Goal: Task Accomplishment & Management: Manage account settings

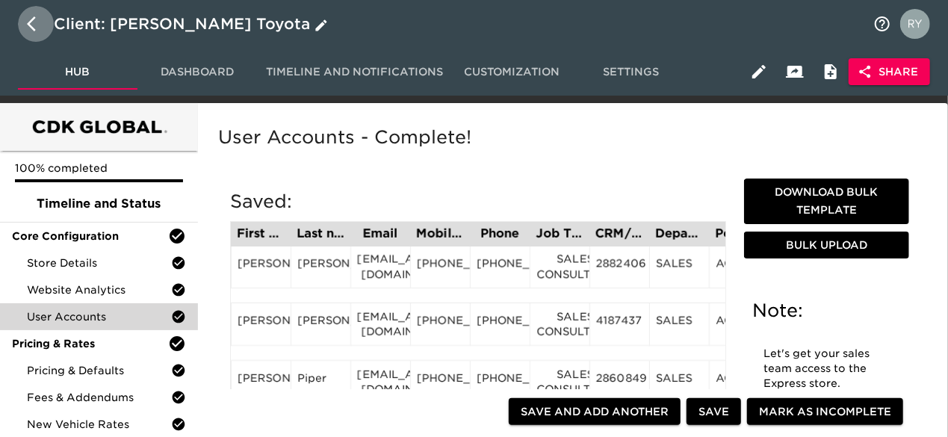
click at [30, 25] on icon "button" at bounding box center [31, 23] width 9 height 15
select select "10"
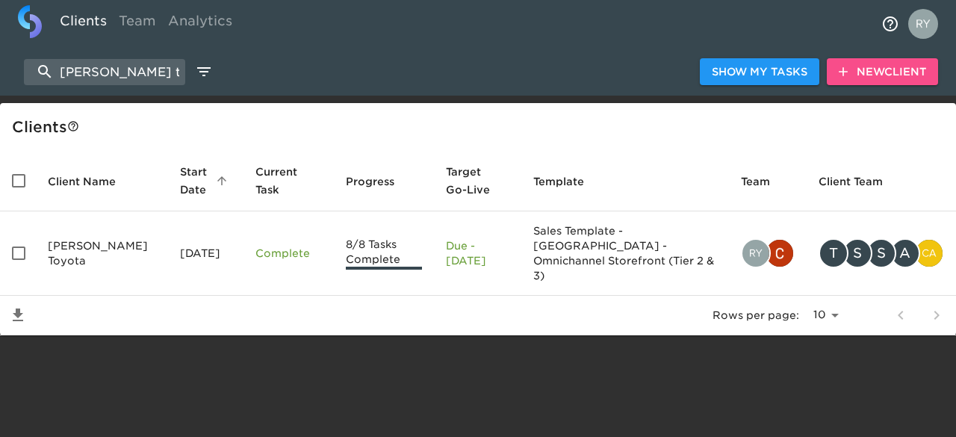
click at [851, 75] on span "New Client" at bounding box center [882, 72] width 87 height 19
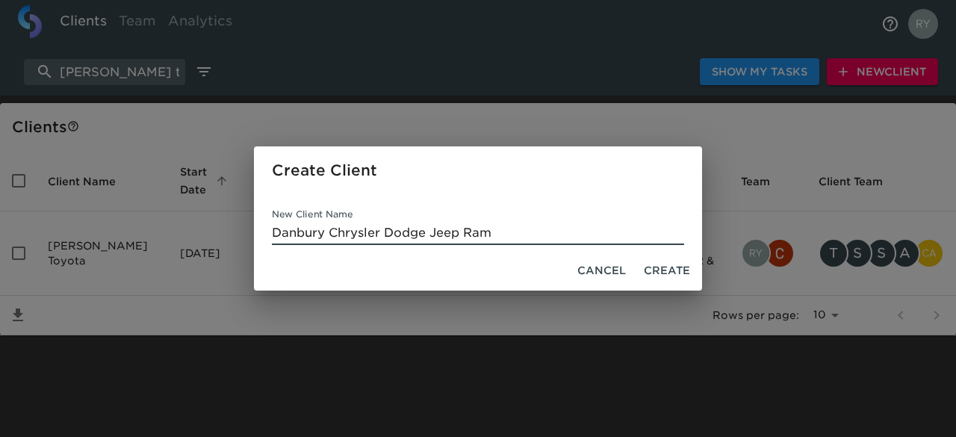
type input "Danbury Chrysler Dodge Jeep Ram"
click at [672, 269] on span "Create" at bounding box center [667, 270] width 46 height 19
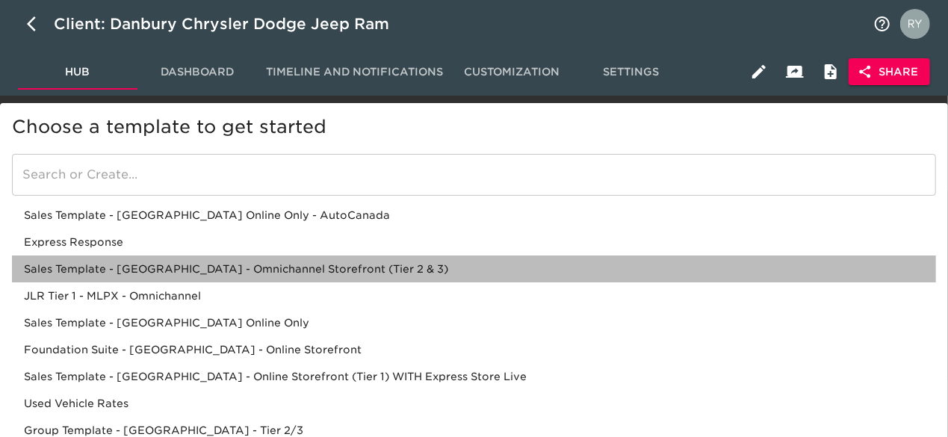
click at [220, 282] on div "Sales Template - [GEOGRAPHIC_DATA] - Omnichannel Storefront (Tier 2 & 3)" at bounding box center [474, 295] width 924 height 27
